Goal: Navigation & Orientation: Find specific page/section

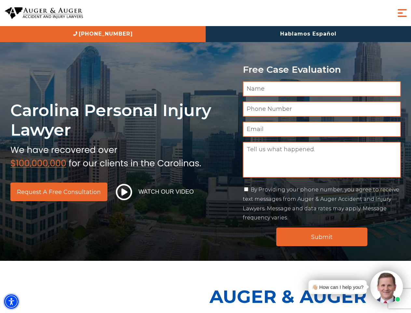
click at [11, 301] on img "Accessibility Menu" at bounding box center [11, 301] width 14 height 14
